Goal: Transaction & Acquisition: Purchase product/service

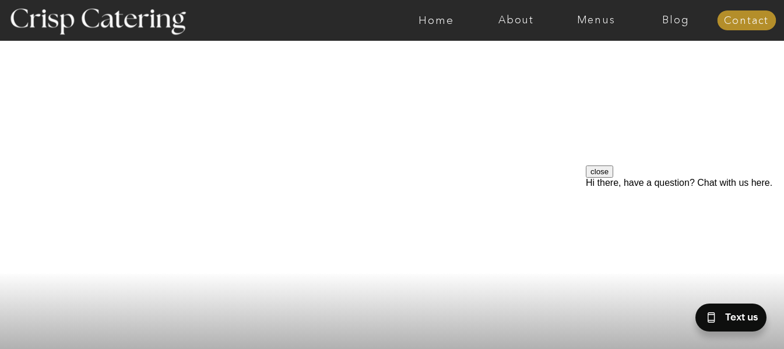
click at [201, 12] on div at bounding box center [97, 21] width 214 height 110
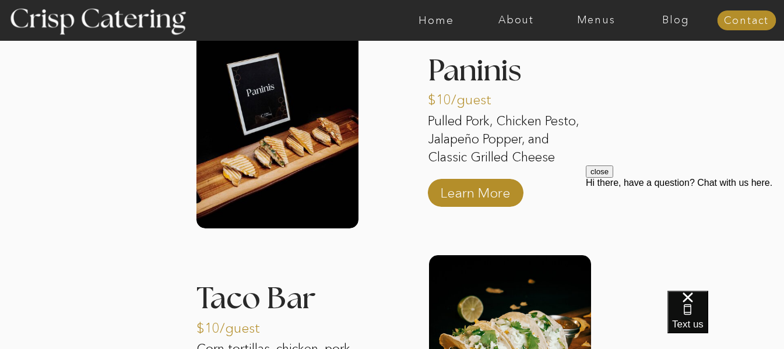
scroll to position [1647, 0]
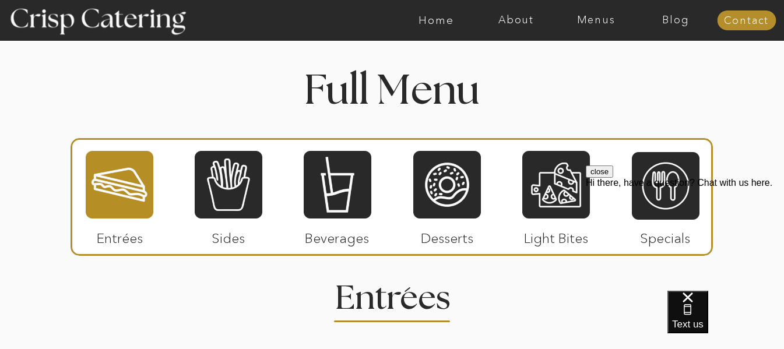
scroll to position [1317, 0]
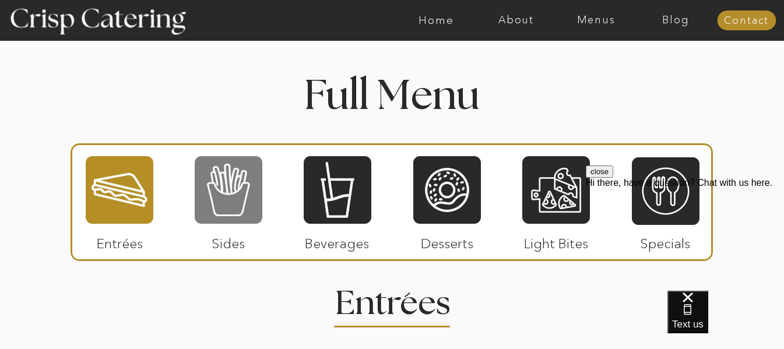
click at [259, 188] on div at bounding box center [229, 190] width 68 height 70
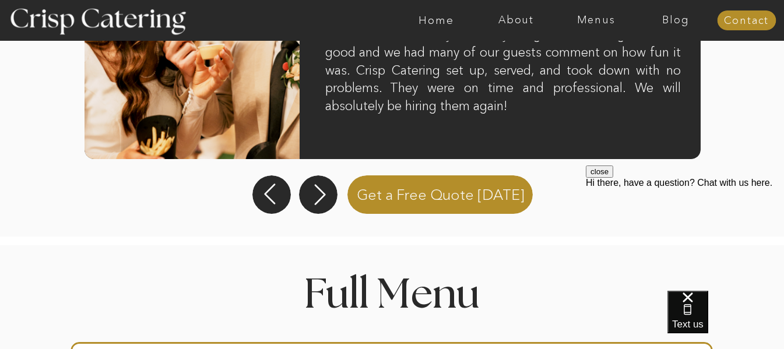
scroll to position [1113, 0]
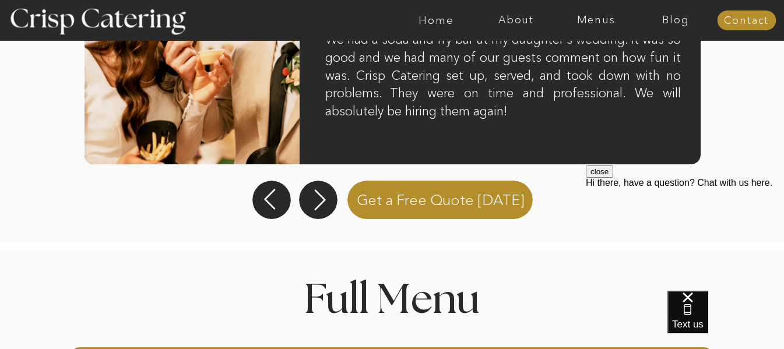
drag, startPoint x: 774, startPoint y: 143, endPoint x: 777, endPoint y: 164, distance: 20.7
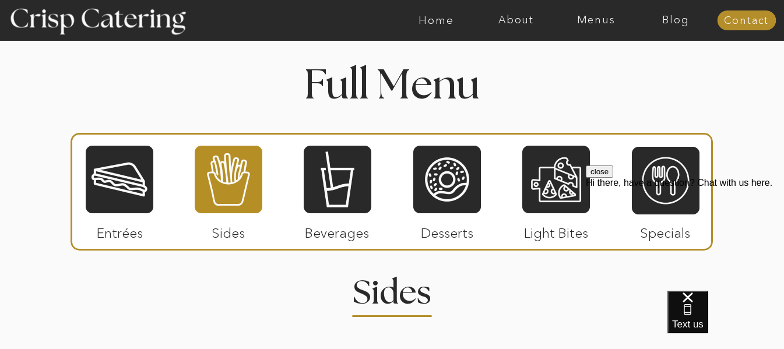
scroll to position [1359, 0]
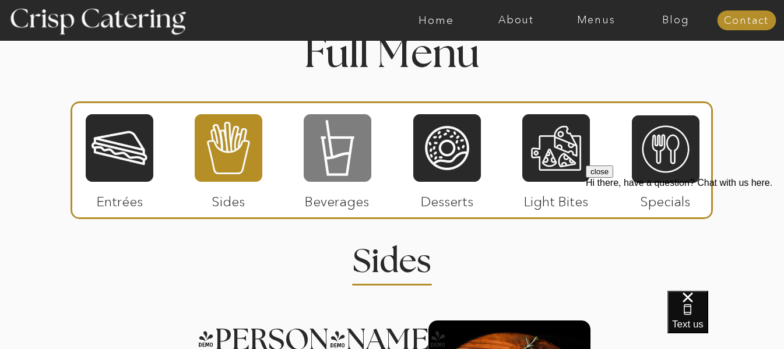
click at [355, 161] on div at bounding box center [338, 148] width 68 height 70
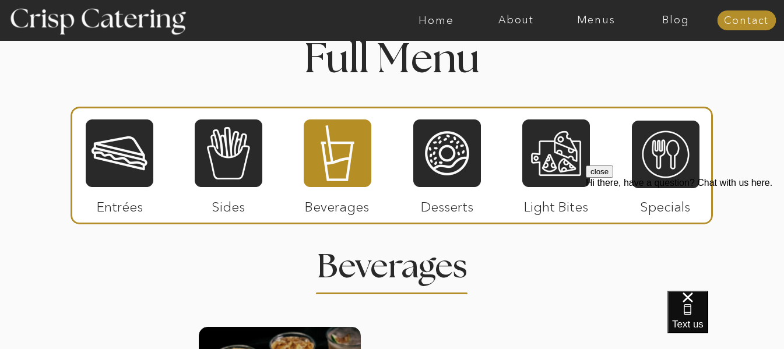
scroll to position [1369, 0]
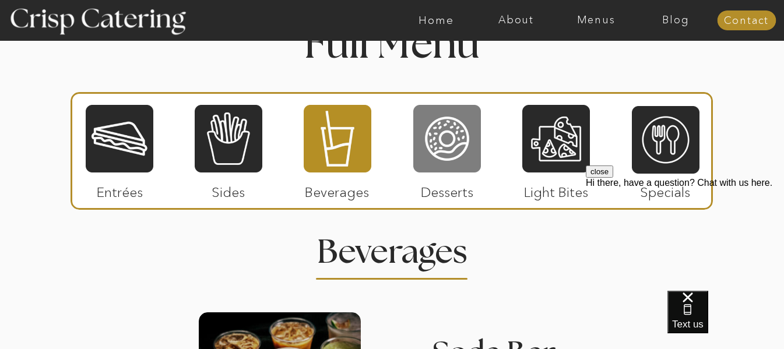
click at [447, 153] on div at bounding box center [447, 139] width 68 height 70
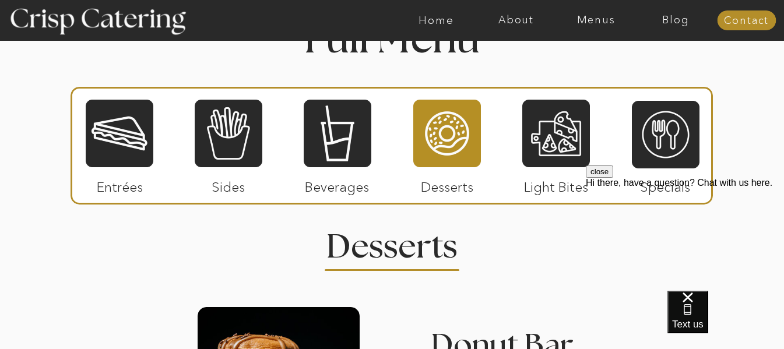
scroll to position [1395, 0]
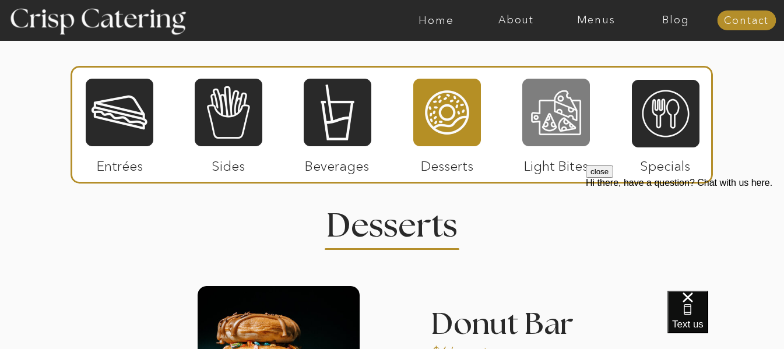
click at [545, 109] on div at bounding box center [556, 112] width 68 height 70
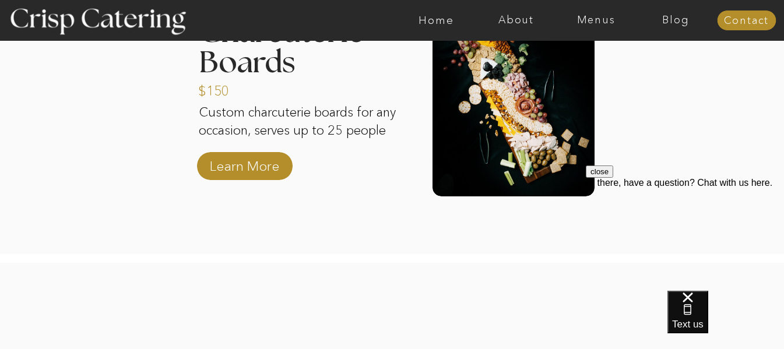
scroll to position [1670, 0]
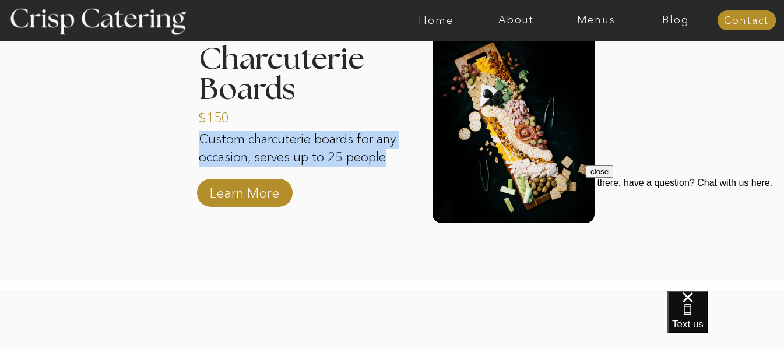
drag, startPoint x: 397, startPoint y: 161, endPoint x: 198, endPoint y: 142, distance: 199.6
click at [199, 142] on p "Custom charcuterie boards for any occasion, serves up to 25 people" at bounding box center [299, 156] width 200 height 51
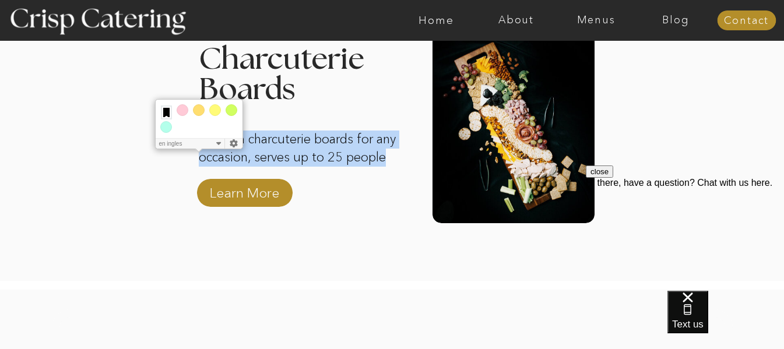
copy p "Custom charcuterie boards for any occasion, serves up to 25 people"
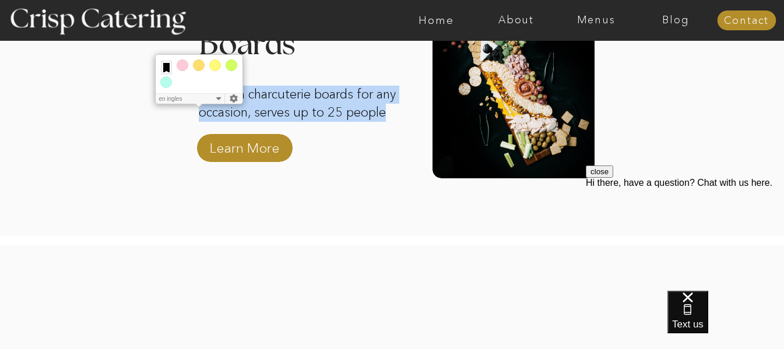
scroll to position [1711, 0]
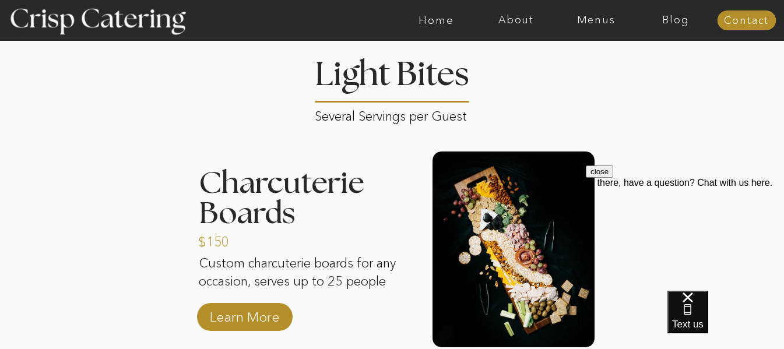
scroll to position [1533, 0]
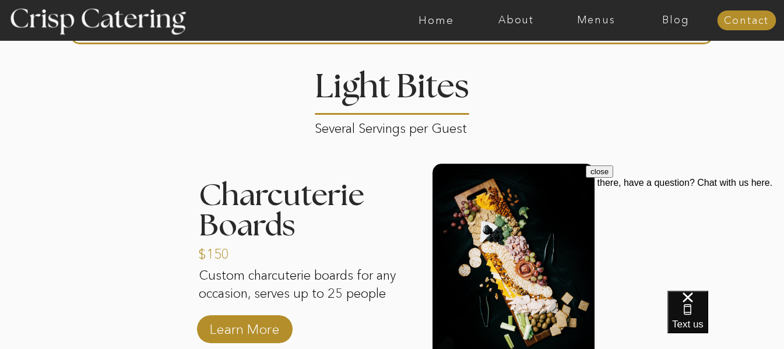
drag, startPoint x: 789, startPoint y: 240, endPoint x: 194, endPoint y: 51, distance: 624.1
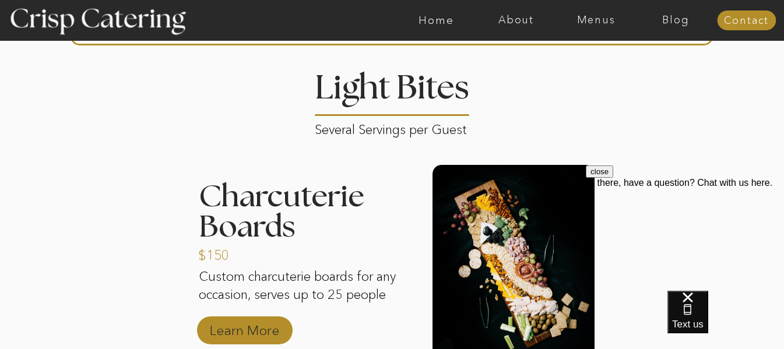
click at [275, 328] on p "Learn More" at bounding box center [244, 328] width 77 height 34
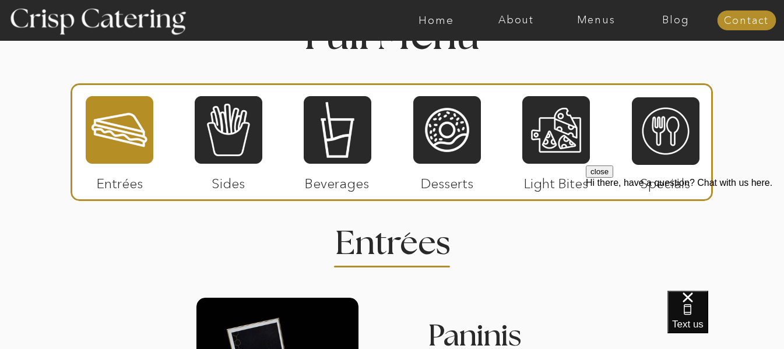
scroll to position [1387, 0]
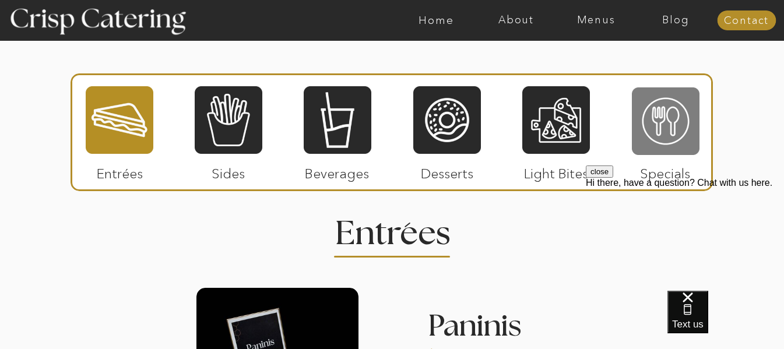
click at [656, 140] on div at bounding box center [666, 121] width 68 height 70
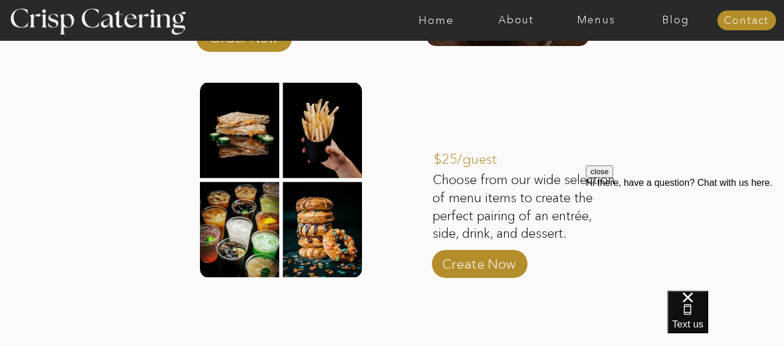
scroll to position [1852, 0]
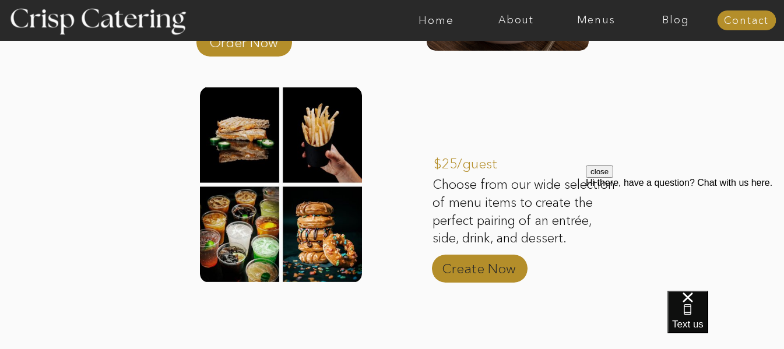
click at [506, 266] on p "Create Now" at bounding box center [478, 266] width 77 height 34
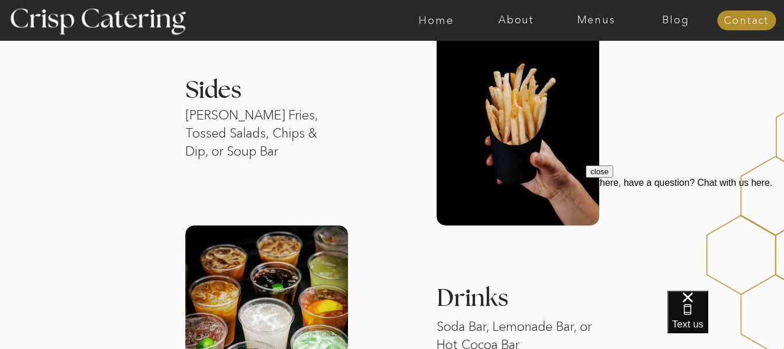
scroll to position [1358, 0]
